Goal: Task Accomplishment & Management: Complete application form

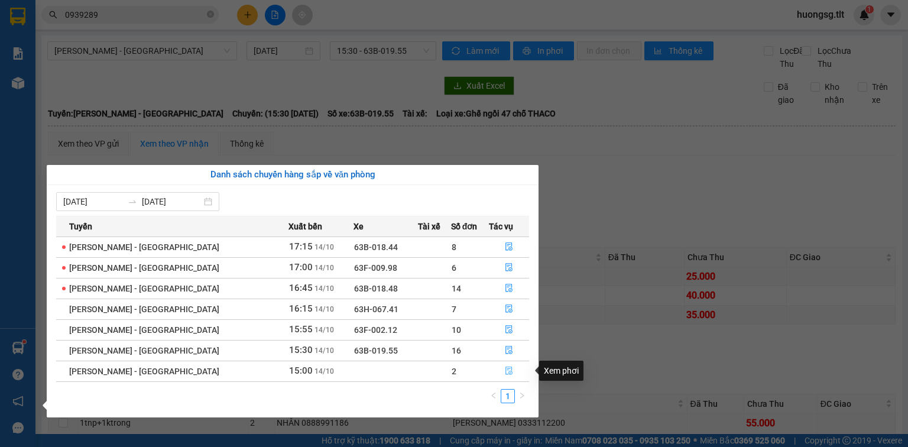
click at [506, 373] on icon "file-done" at bounding box center [509, 370] width 8 height 8
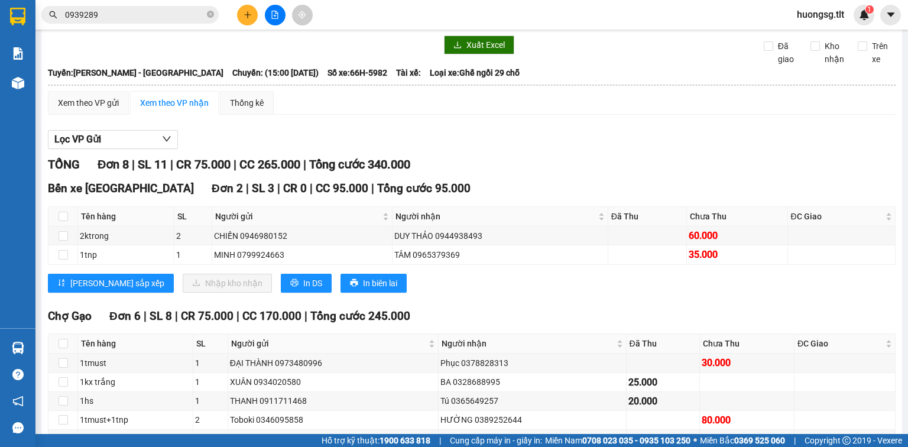
scroll to position [95, 0]
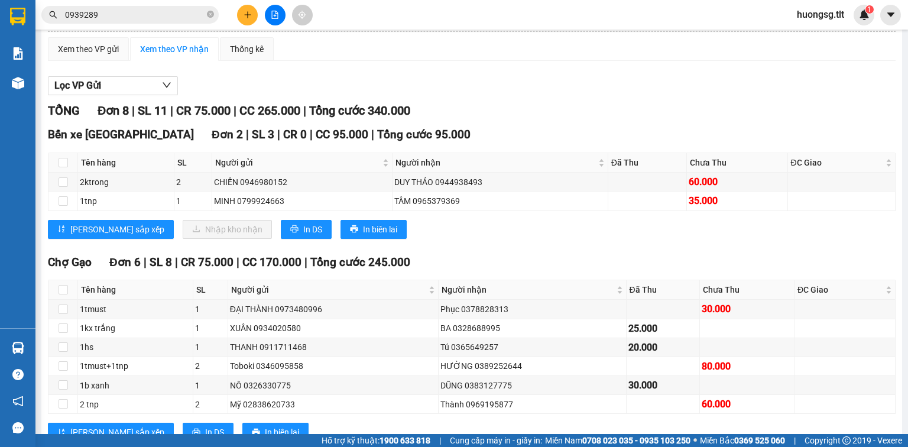
click at [241, 14] on button at bounding box center [247, 15] width 21 height 21
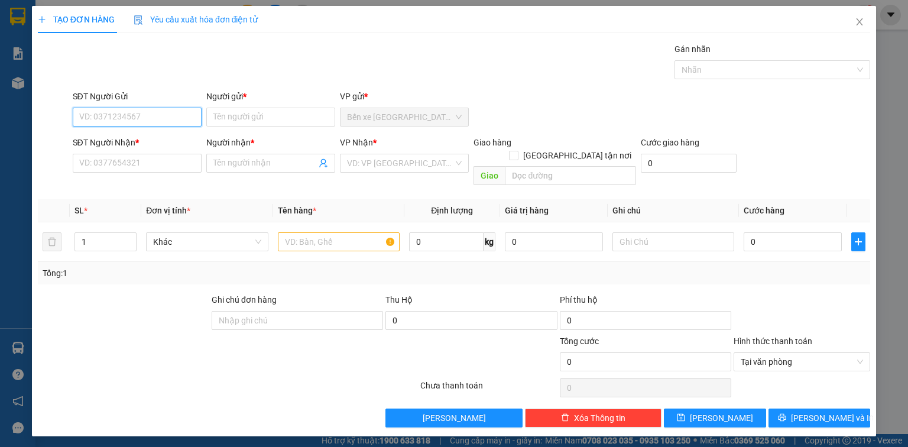
click at [183, 118] on input "SĐT Người Gửi" at bounding box center [137, 117] width 129 height 19
click at [116, 146] on div "0922329529 - MY" at bounding box center [137, 140] width 115 height 13
type input "0922329529"
type input "MY"
type input "0922329529"
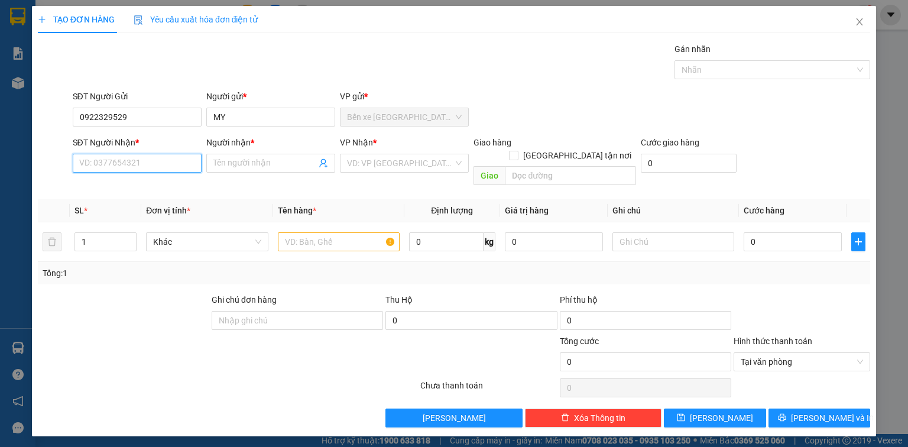
click at [140, 161] on input "SĐT Người Nhận *" at bounding box center [137, 163] width 129 height 19
click at [176, 204] on div "0905109388 - [GEOGRAPHIC_DATA]" at bounding box center [146, 205] width 133 height 13
type input "0905109388"
type input "châu anh"
click at [384, 151] on div "VP Nhận *" at bounding box center [404, 145] width 129 height 18
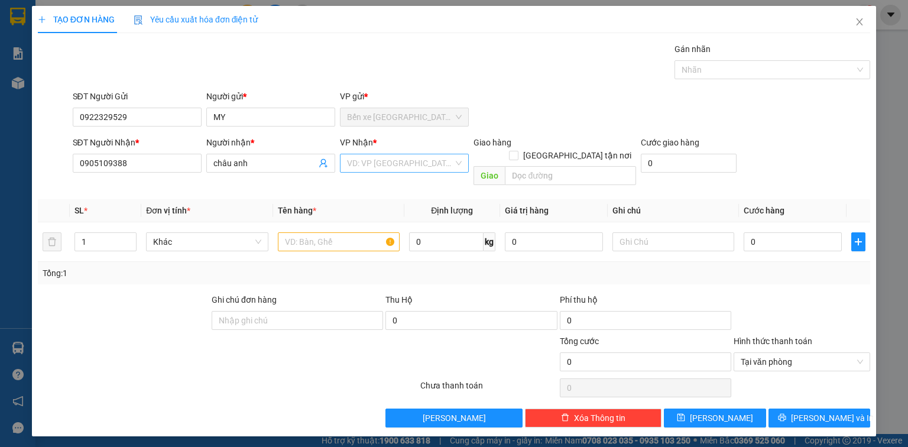
click at [382, 165] on input "search" at bounding box center [400, 163] width 106 height 18
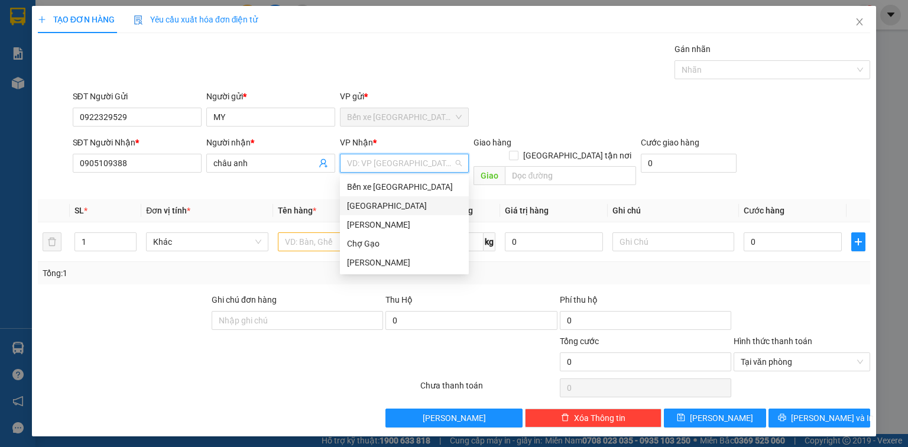
click at [384, 208] on div "[GEOGRAPHIC_DATA]" at bounding box center [404, 205] width 115 height 13
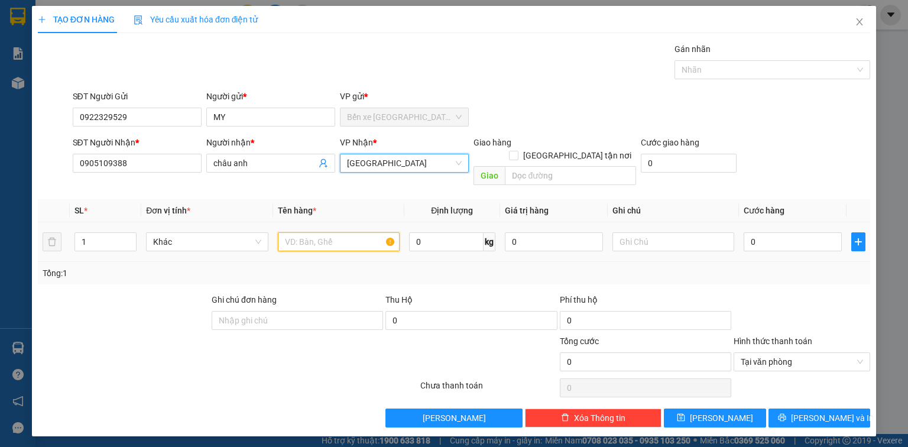
click at [332, 232] on input "text" at bounding box center [339, 241] width 122 height 19
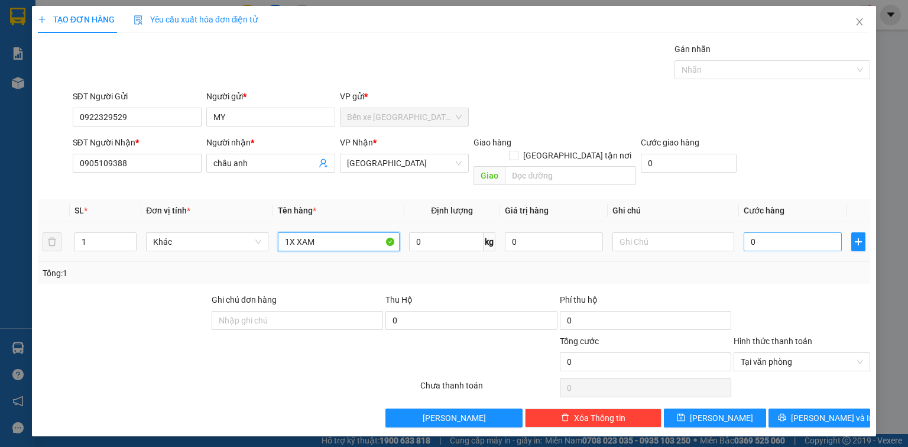
type input "1X XAM"
click at [796, 232] on input "0" at bounding box center [793, 241] width 98 height 19
type input "2"
type input "25"
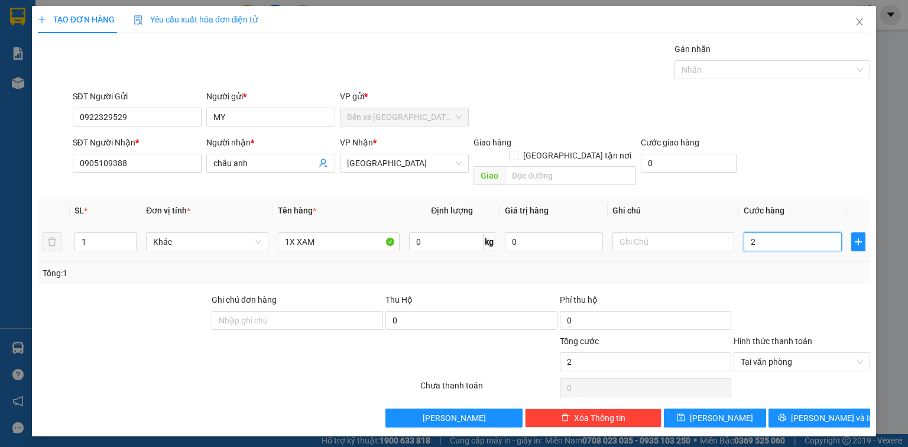
type input "25"
type input "25.000"
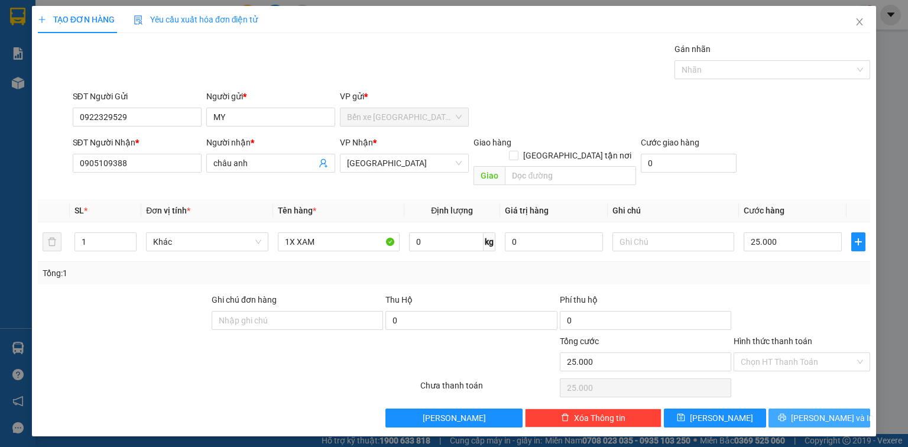
click at [823, 411] on span "[PERSON_NAME] và In" at bounding box center [832, 417] width 83 height 13
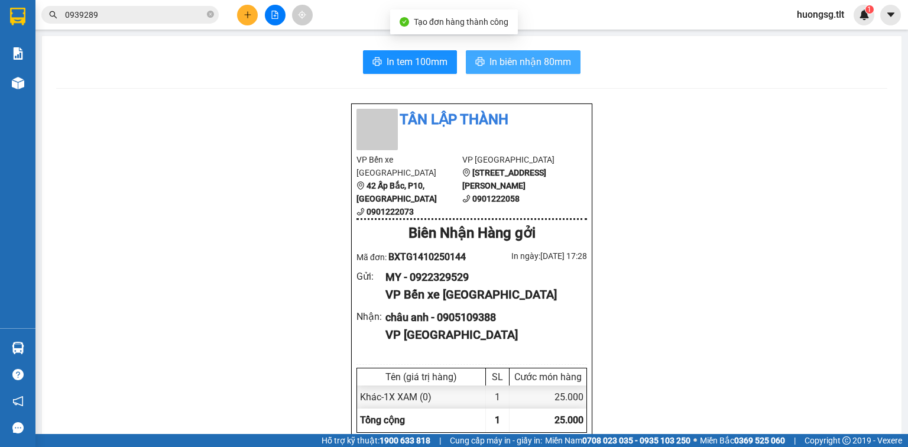
click at [502, 60] on span "In biên nhận 80mm" at bounding box center [530, 61] width 82 height 15
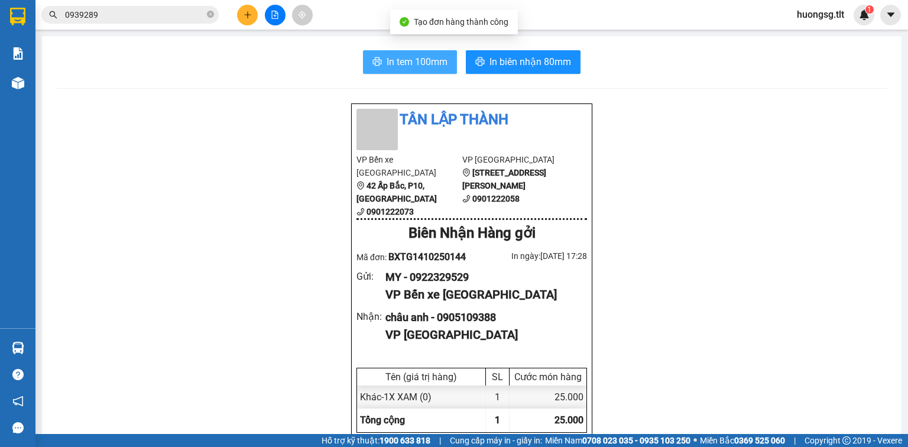
click at [387, 64] on span "In tem 100mm" at bounding box center [417, 61] width 61 height 15
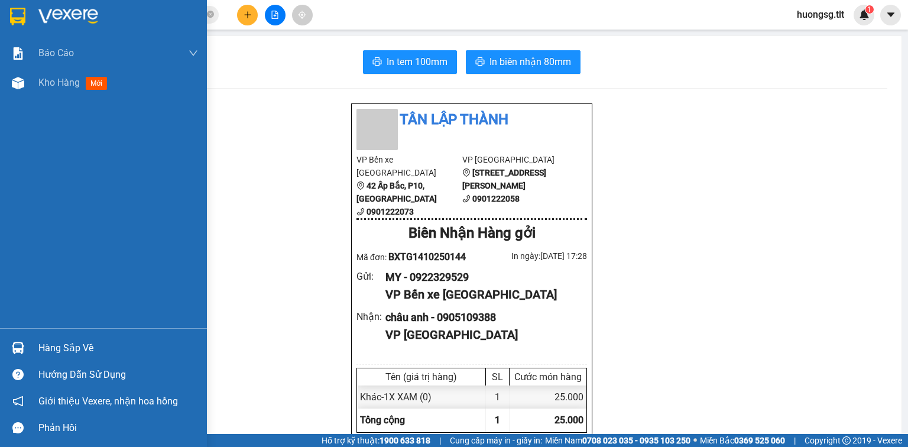
click at [31, 353] on div "Hàng sắp về" at bounding box center [103, 348] width 207 height 27
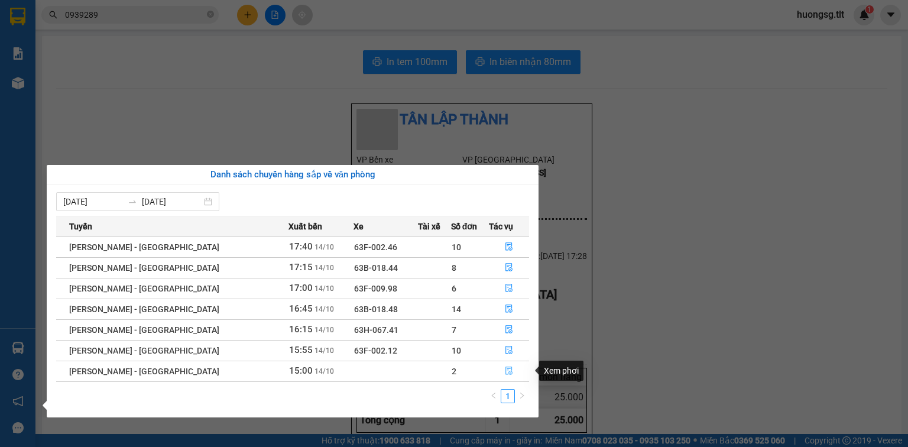
click at [505, 371] on icon "file-done" at bounding box center [509, 370] width 8 height 8
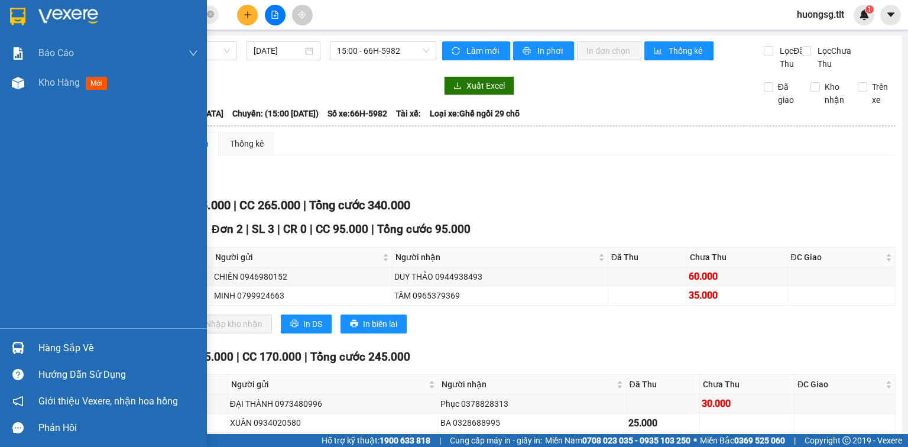
click at [25, 353] on div at bounding box center [18, 348] width 21 height 21
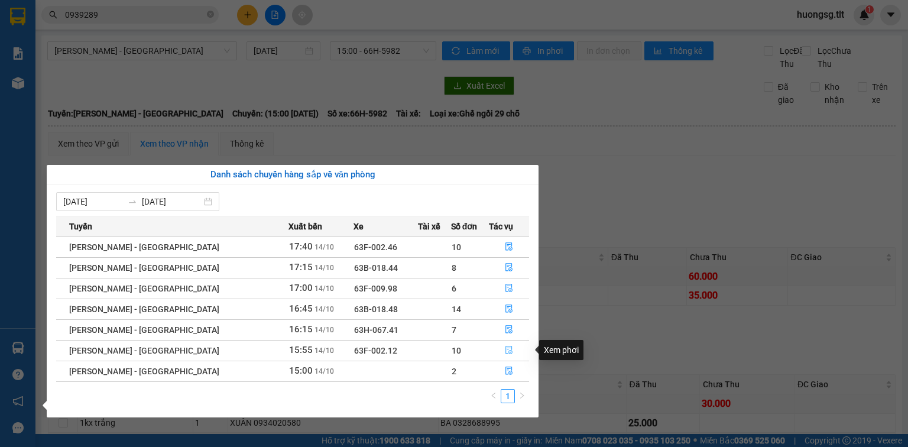
click at [505, 352] on icon "file-done" at bounding box center [509, 350] width 8 height 8
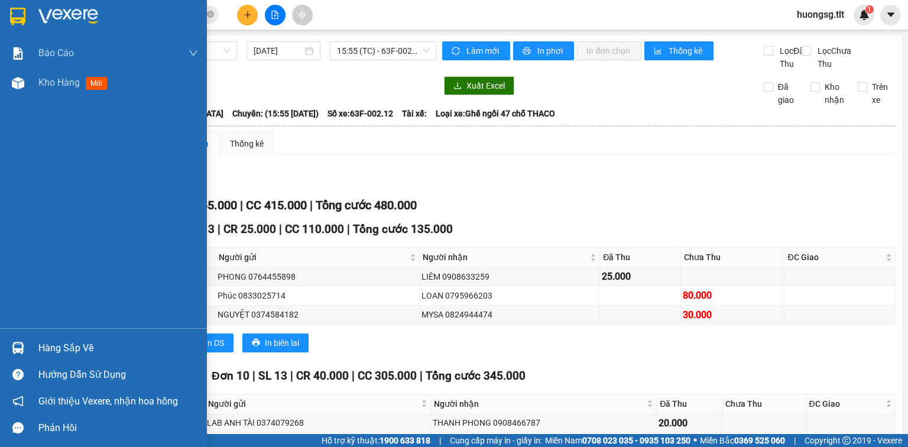
click at [94, 347] on div "Hàng sắp về" at bounding box center [118, 348] width 160 height 18
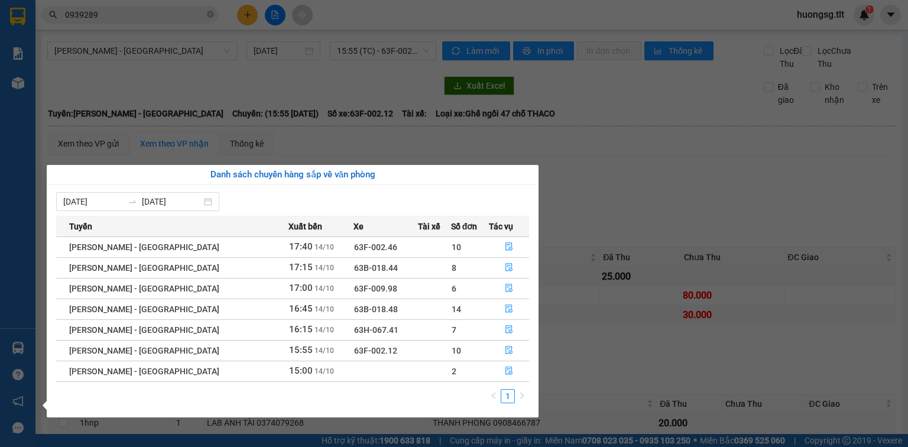
click at [14, 82] on div "Báo cáo Báo cáo dòng tiền (Nhân Viên) Doanh số tạo đơn theo VP gửi (nhân viên) …" at bounding box center [17, 223] width 35 height 447
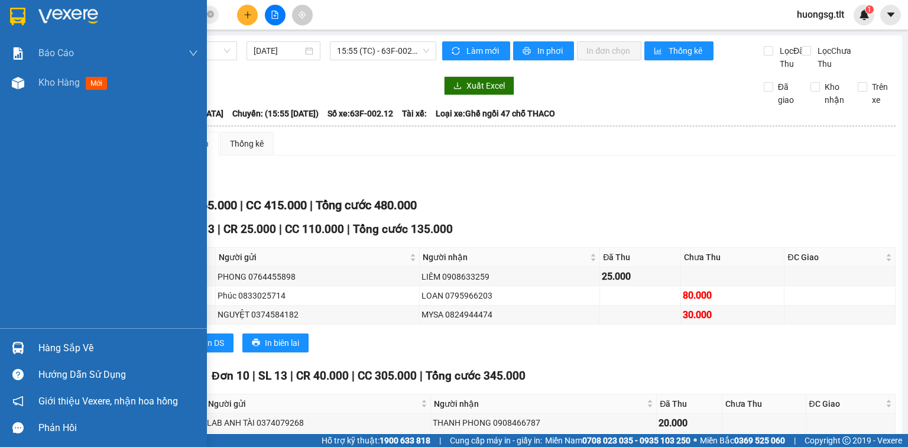
click at [66, 347] on div "Hàng sắp về" at bounding box center [118, 348] width 160 height 18
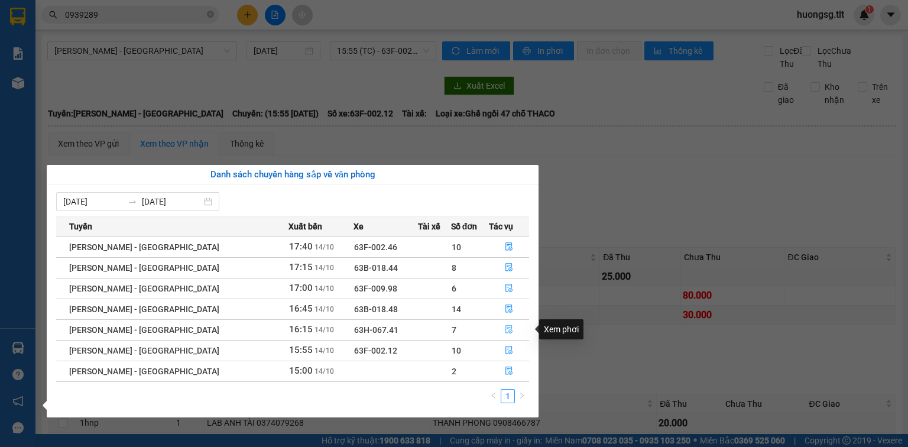
click at [505, 330] on icon "file-done" at bounding box center [509, 329] width 8 height 8
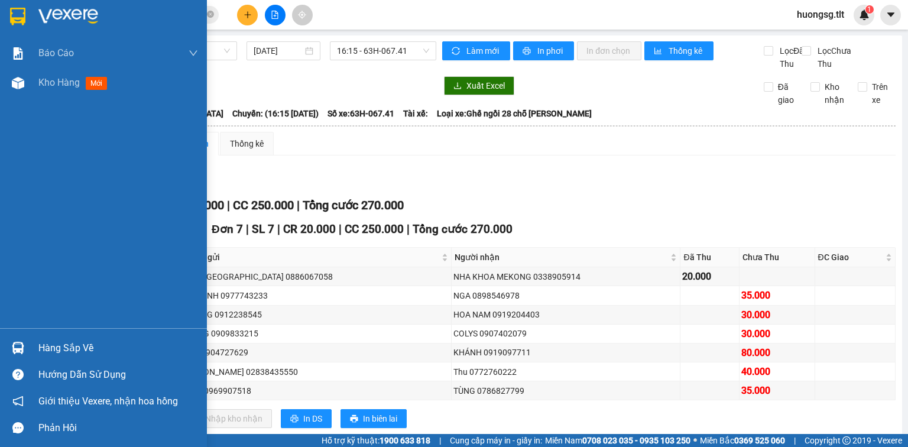
click at [37, 346] on div "Hàng sắp về" at bounding box center [103, 348] width 207 height 27
